Goal: Check status: Check status

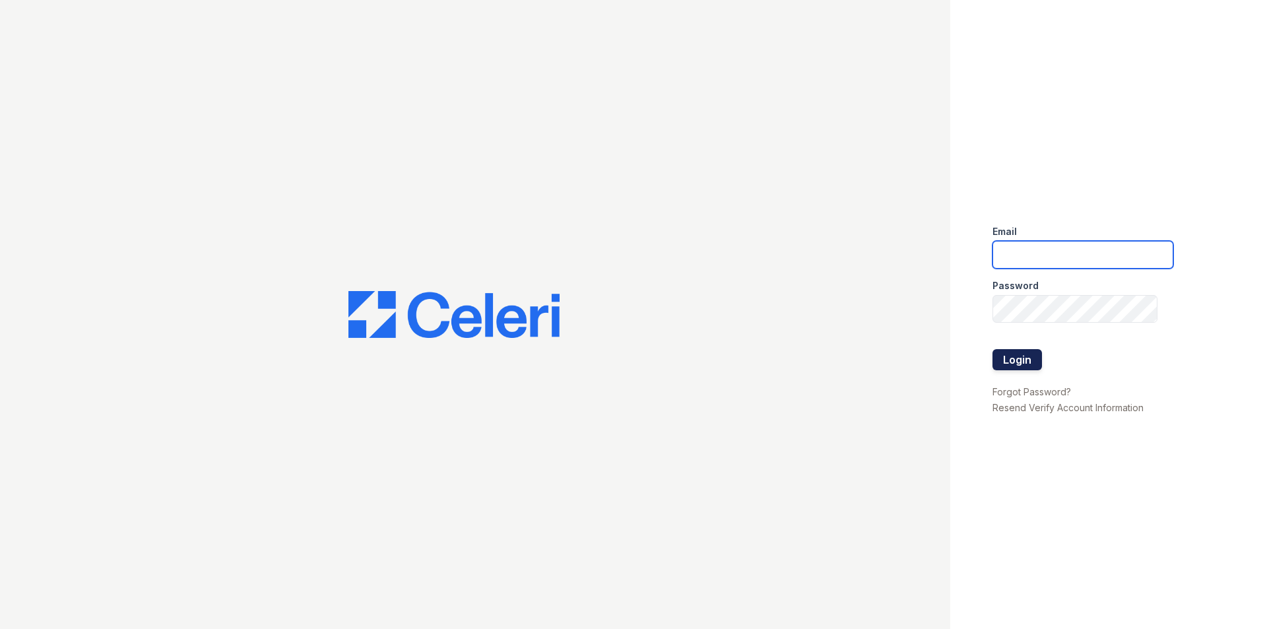
type input "chavelly.bermudez@greystar.com"
drag, startPoint x: 1031, startPoint y: 365, endPoint x: 1044, endPoint y: 362, distance: 13.0
click at [1031, 365] on button "Login" at bounding box center [1016, 359] width 49 height 21
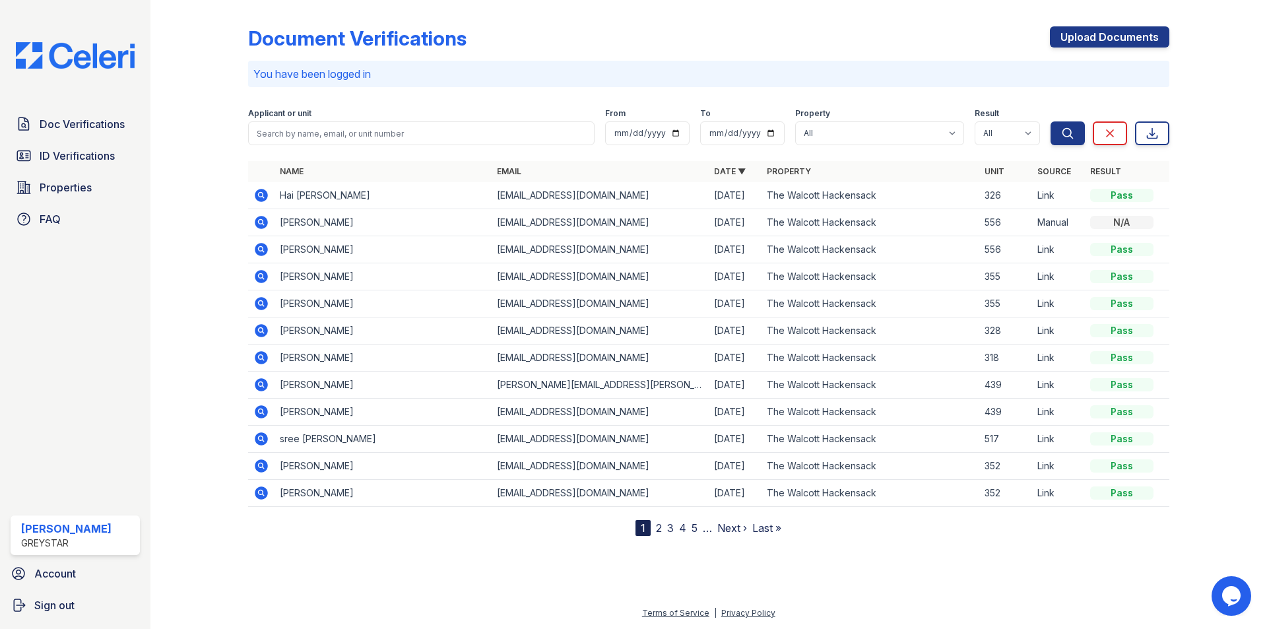
click at [267, 196] on icon at bounding box center [261, 195] width 13 height 13
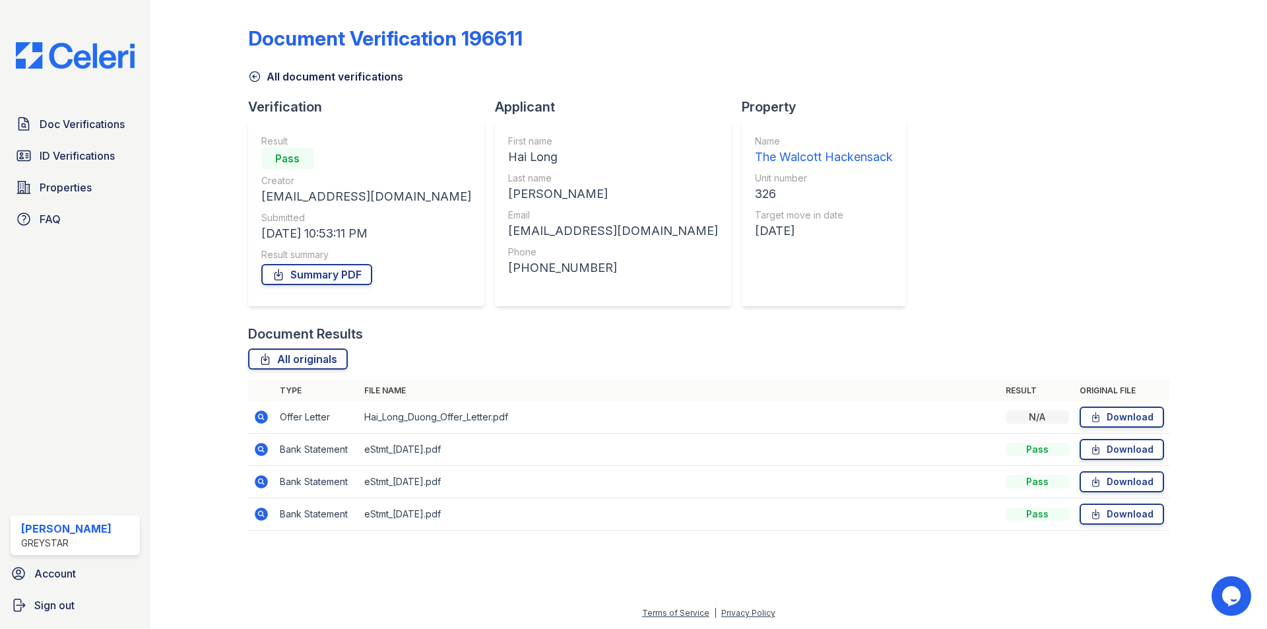
click at [263, 443] on icon at bounding box center [261, 449] width 16 height 16
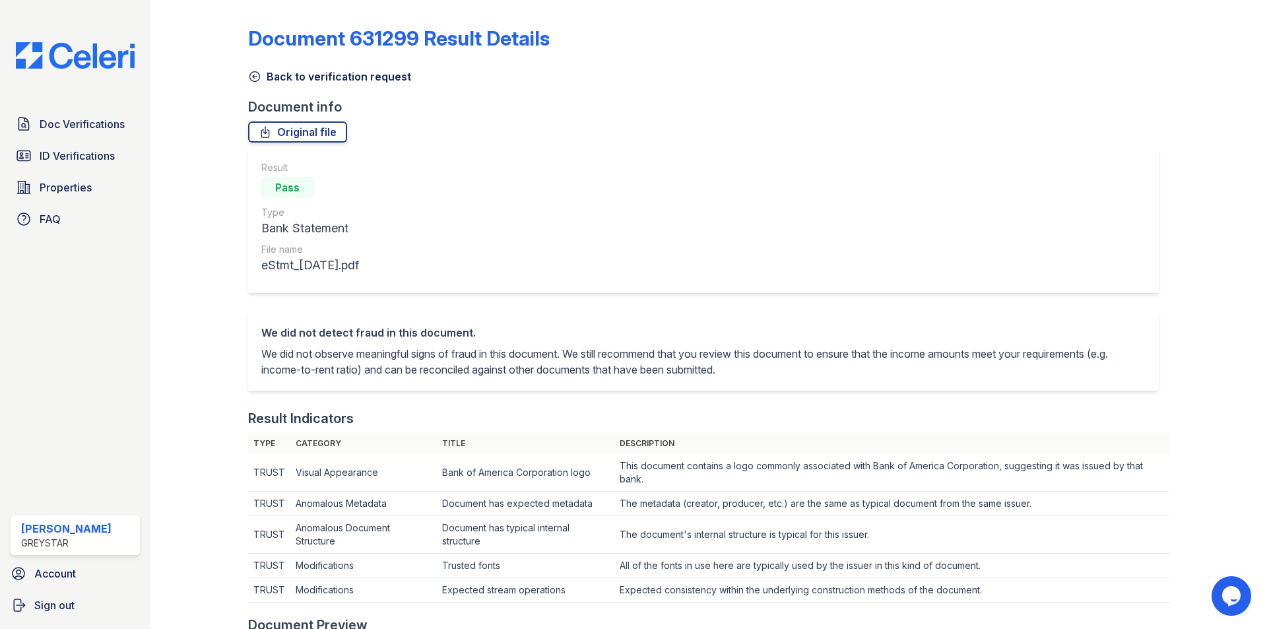
click at [342, 71] on link "Back to verification request" at bounding box center [329, 77] width 163 height 16
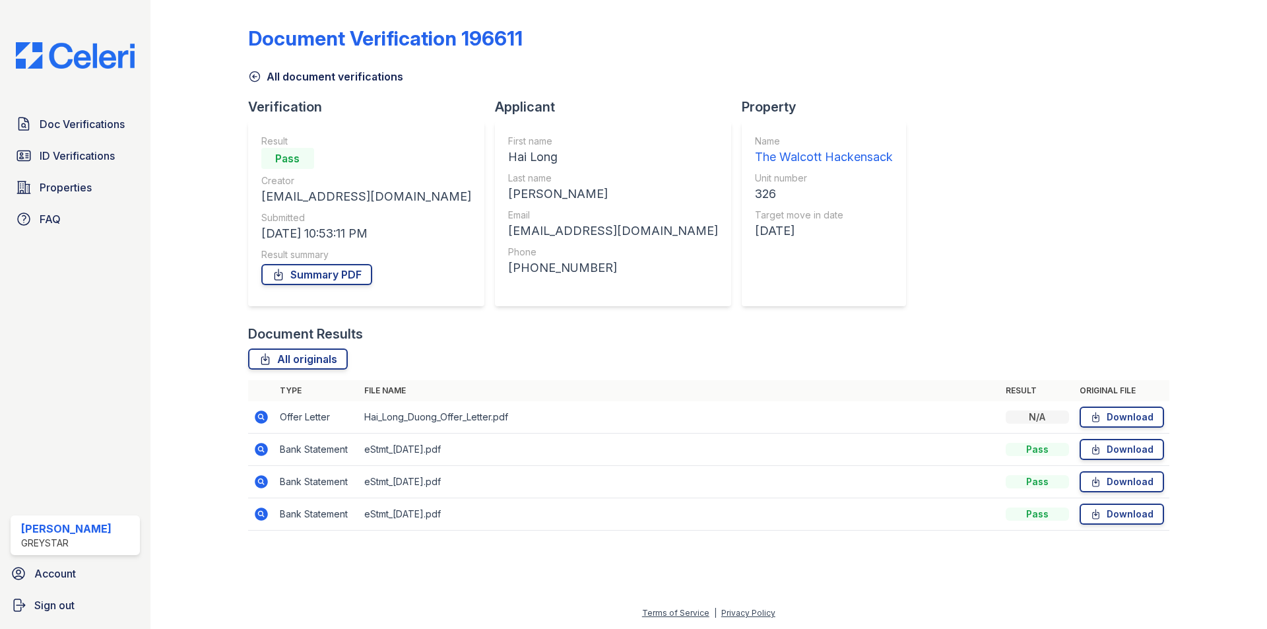
click at [259, 477] on icon at bounding box center [261, 481] width 13 height 13
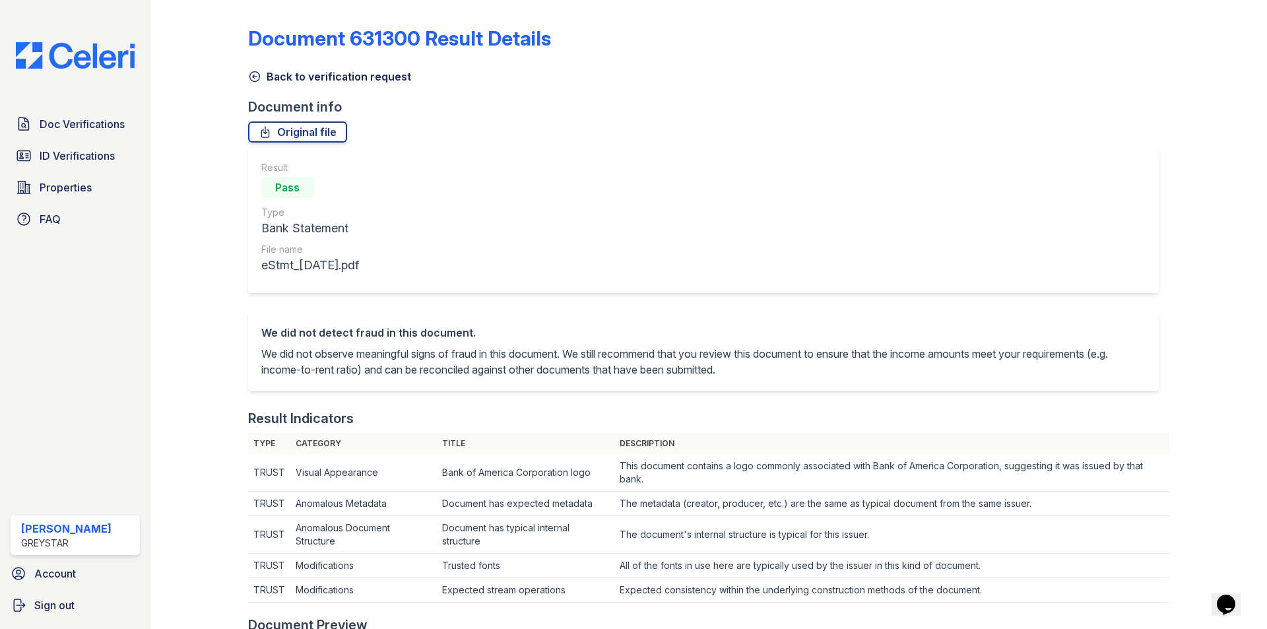
click at [365, 71] on link "Back to verification request" at bounding box center [329, 77] width 163 height 16
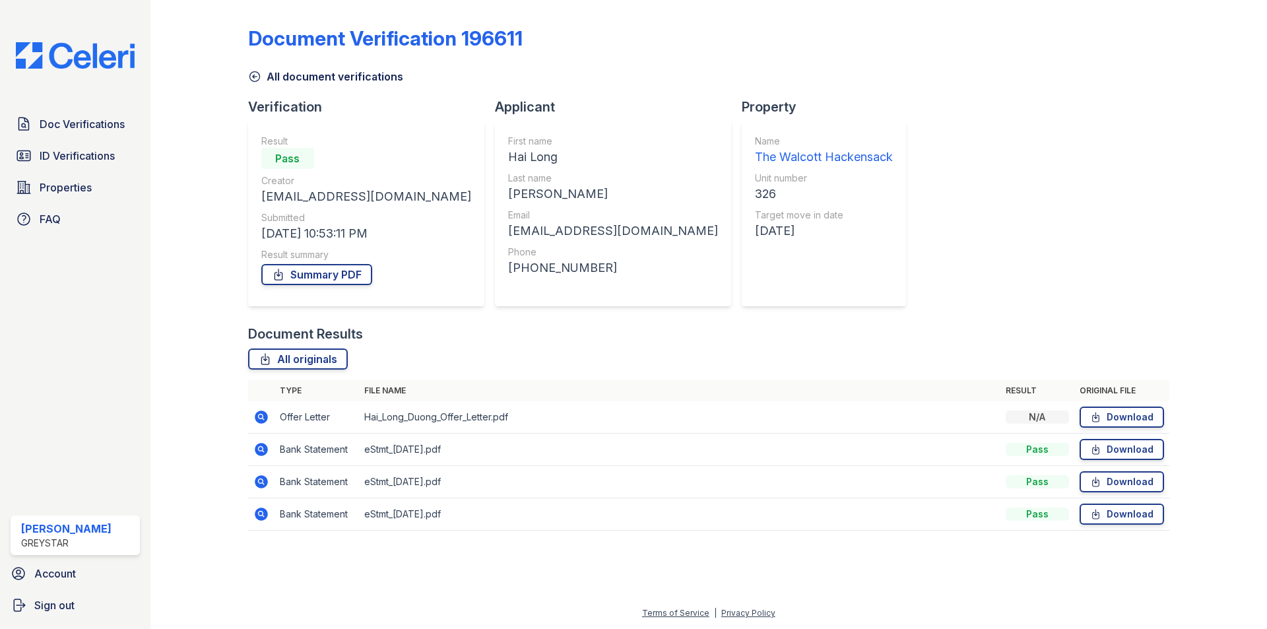
click at [259, 417] on icon at bounding box center [260, 415] width 3 height 3
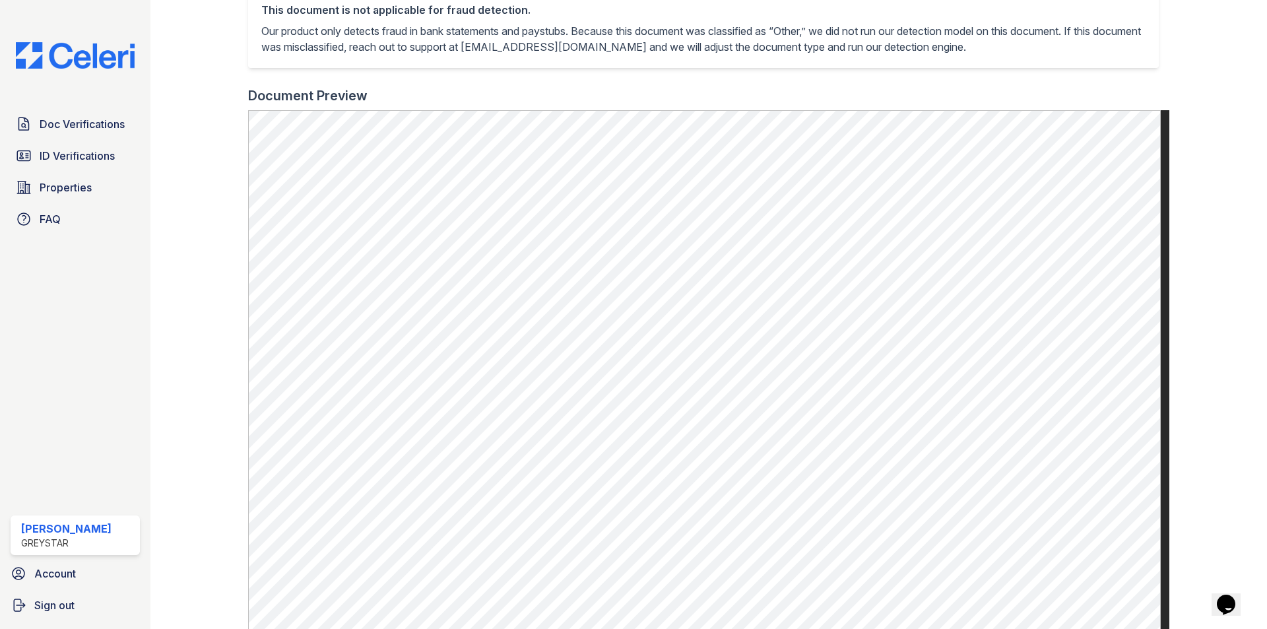
scroll to position [280, 0]
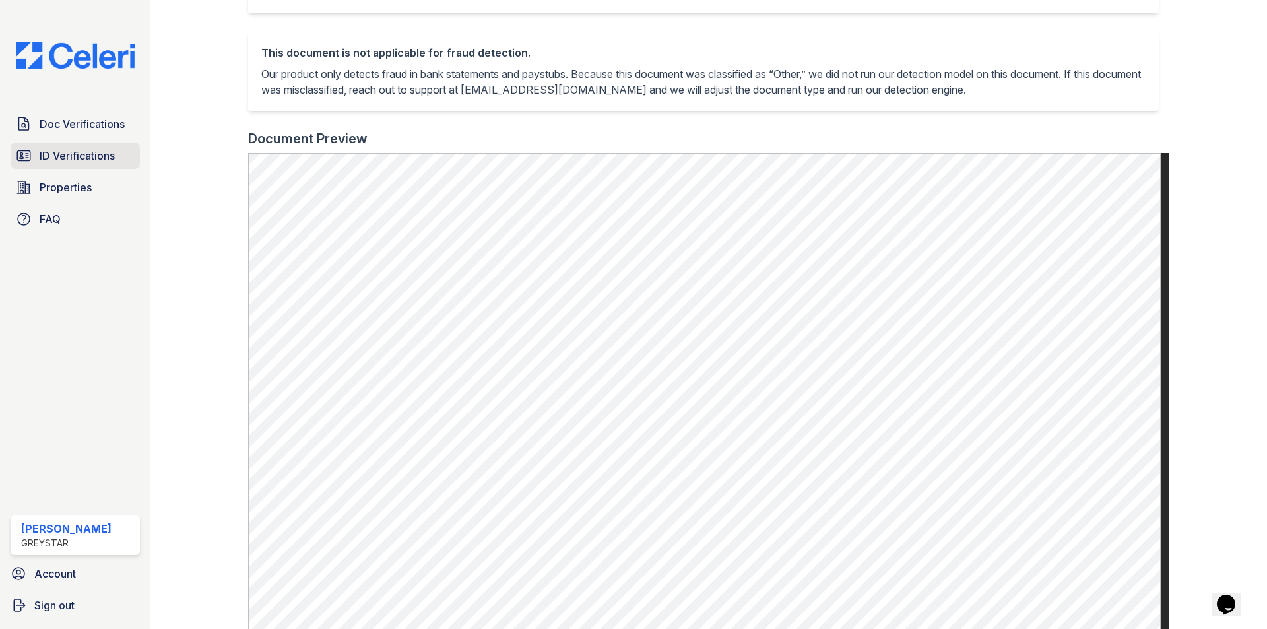
click at [110, 143] on link "ID Verifications" at bounding box center [75, 156] width 129 height 26
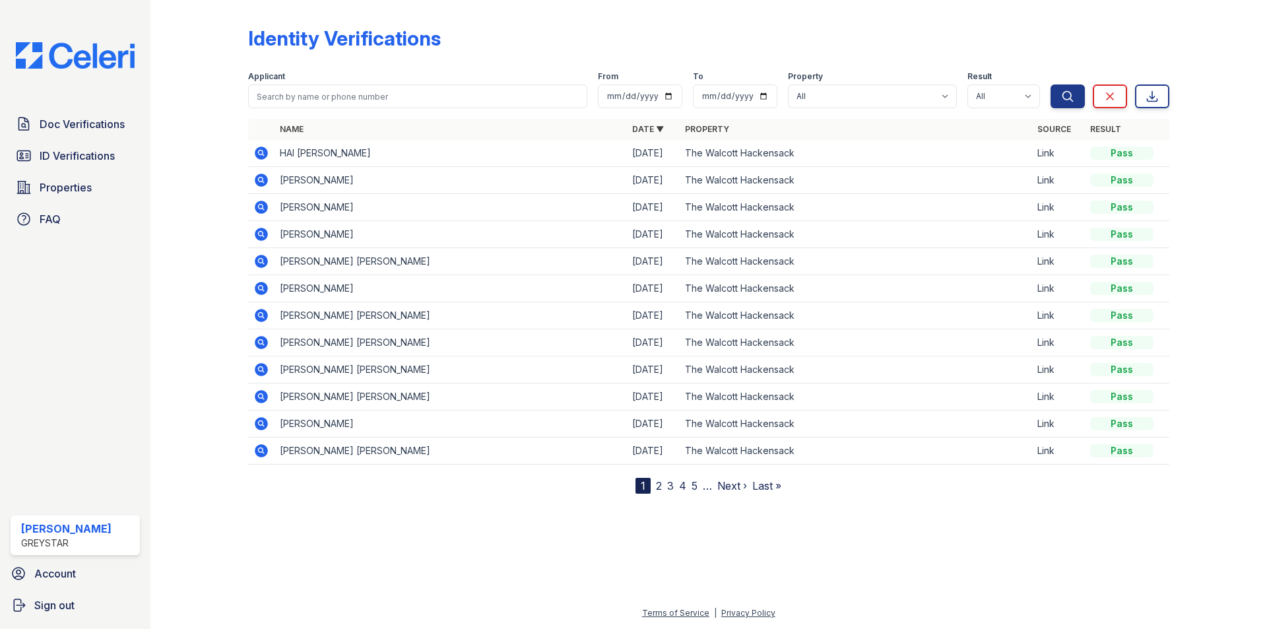
click at [259, 153] on icon at bounding box center [260, 151] width 3 height 3
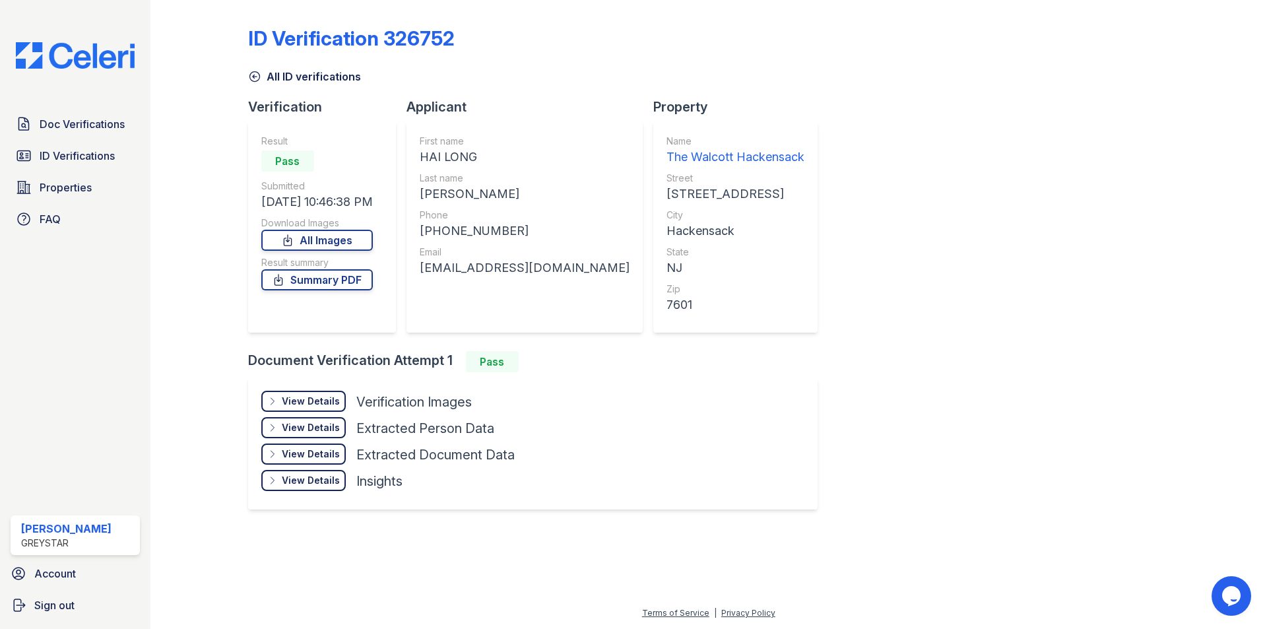
click at [306, 402] on div "View Details" at bounding box center [311, 401] width 58 height 13
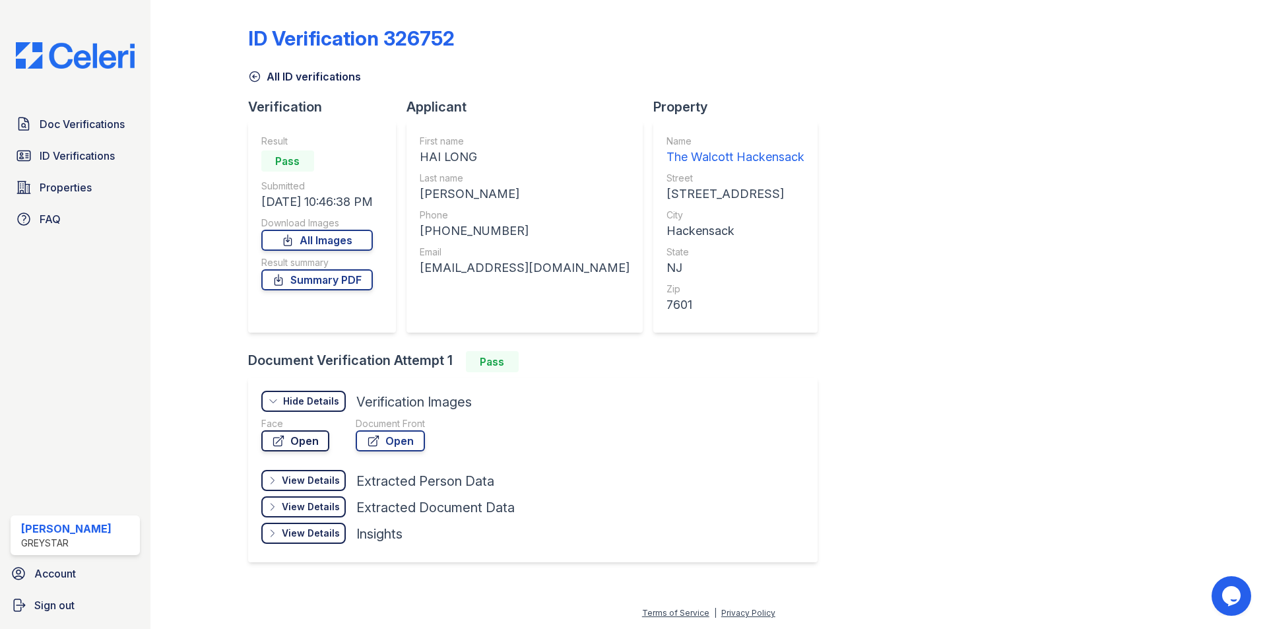
click at [311, 445] on link "Open" at bounding box center [295, 440] width 68 height 21
click at [403, 445] on link "Open" at bounding box center [390, 440] width 69 height 21
click at [110, 121] on span "Doc Verifications" at bounding box center [82, 124] width 85 height 16
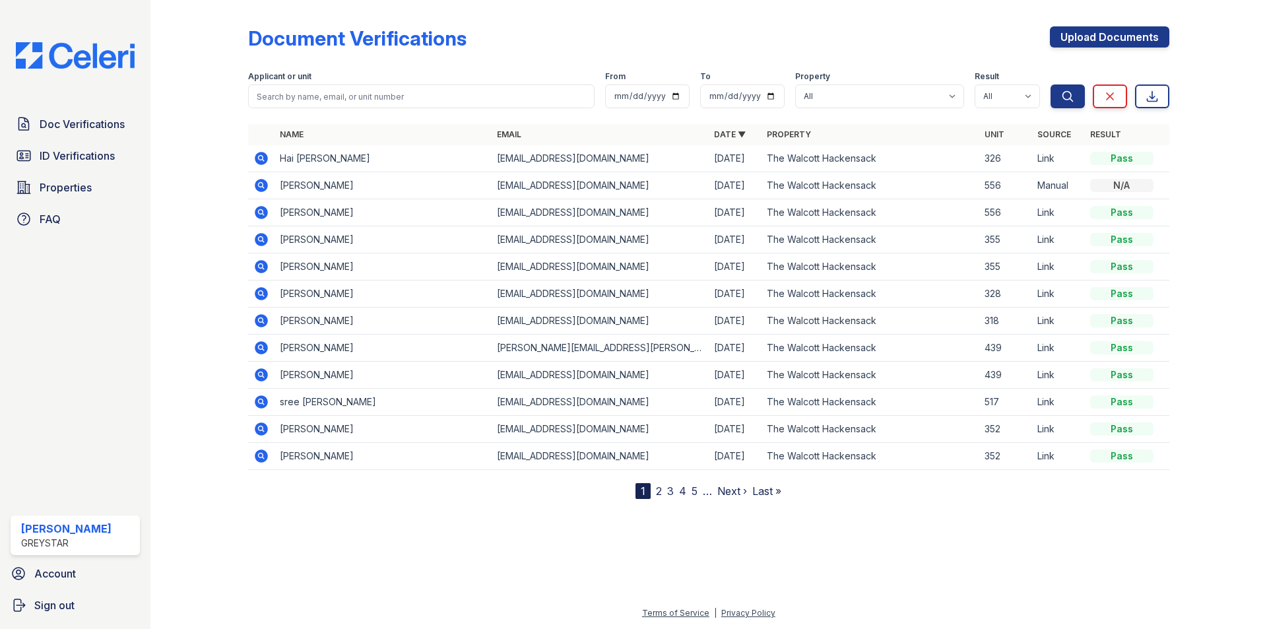
click at [268, 159] on icon at bounding box center [261, 158] width 16 height 16
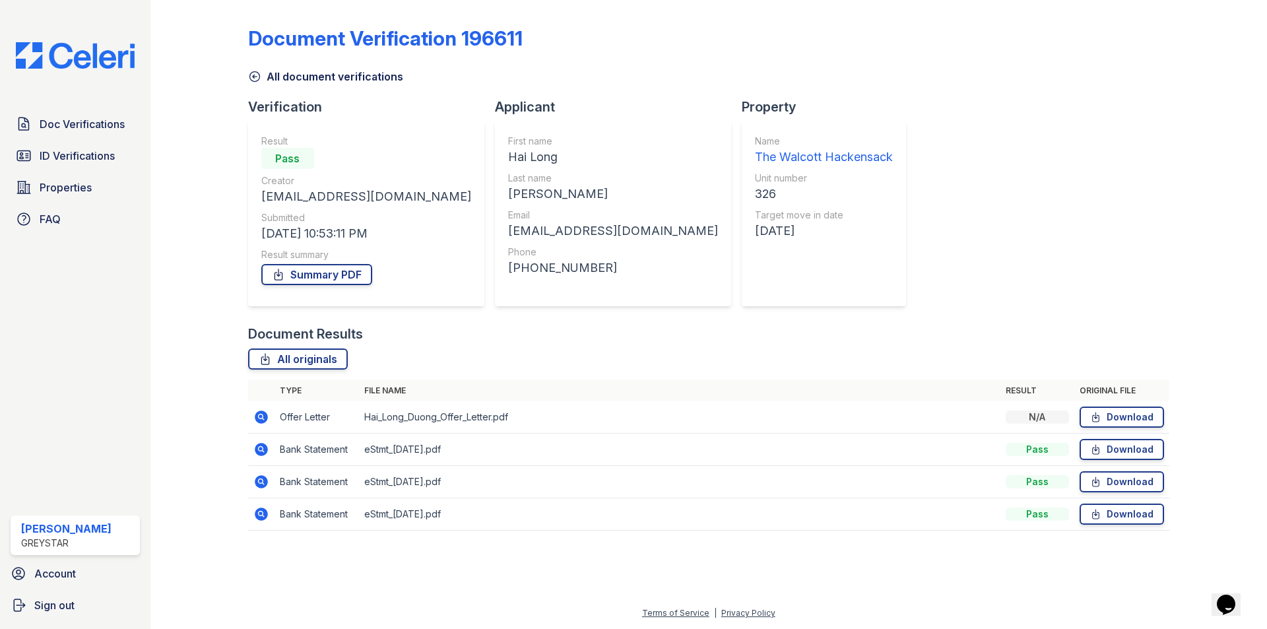
click at [258, 415] on icon at bounding box center [261, 416] width 13 height 13
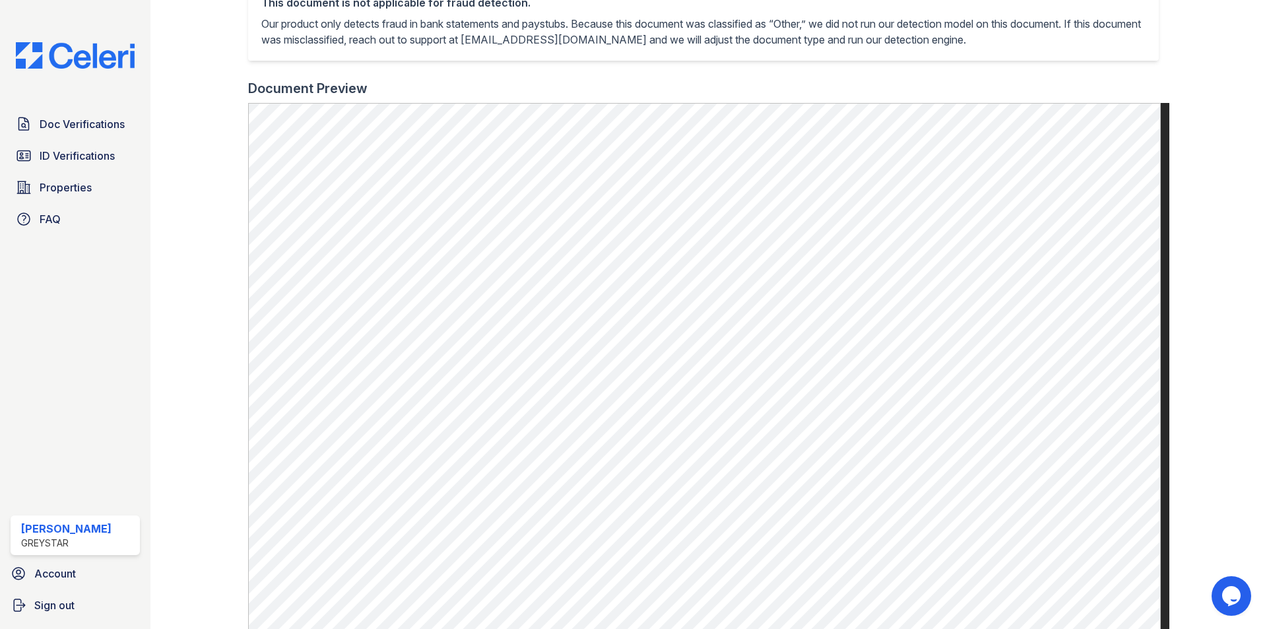
scroll to position [478, 0]
